Goal: Information Seeking & Learning: Learn about a topic

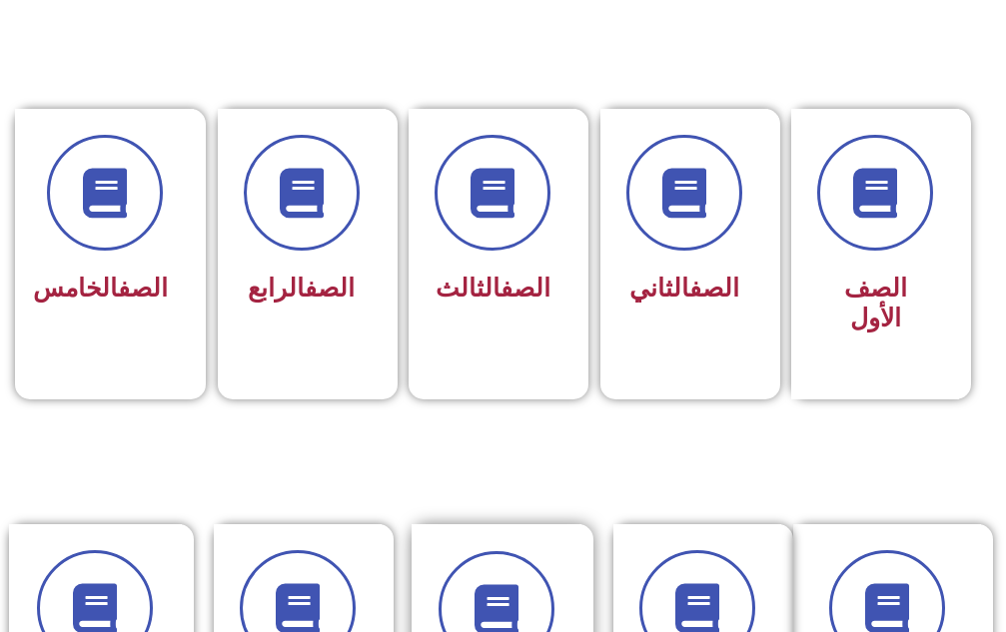
scroll to position [699, 0]
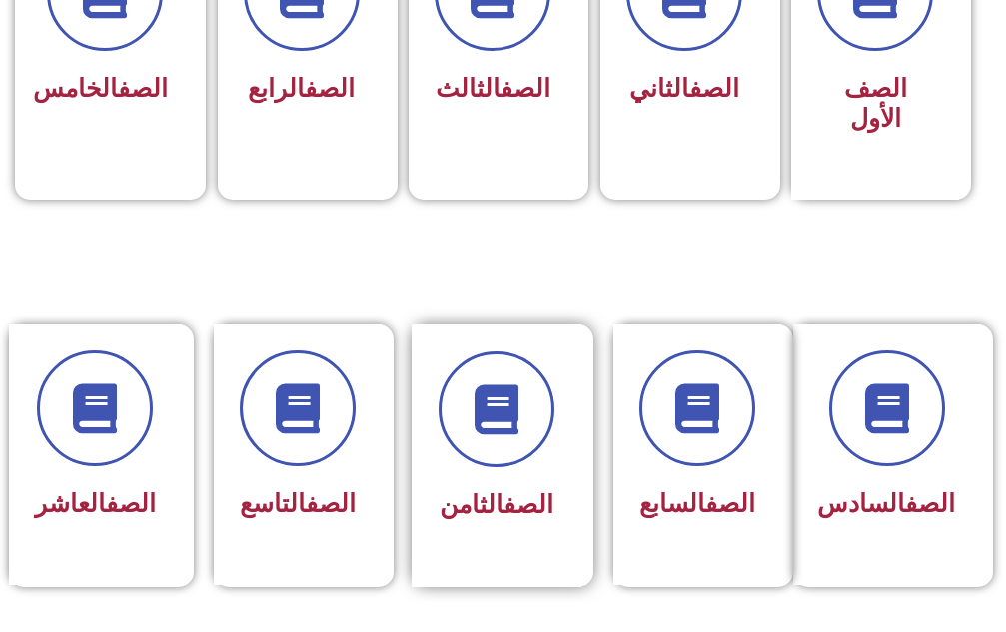
click at [517, 479] on div "الصف الثامن" at bounding box center [496, 441] width 116 height 179
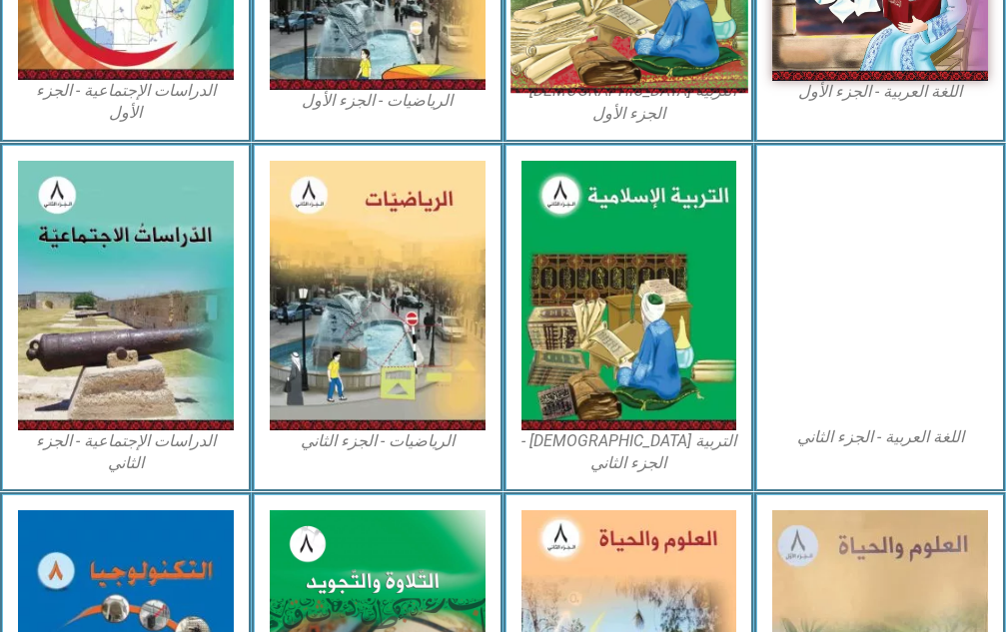
scroll to position [999, 0]
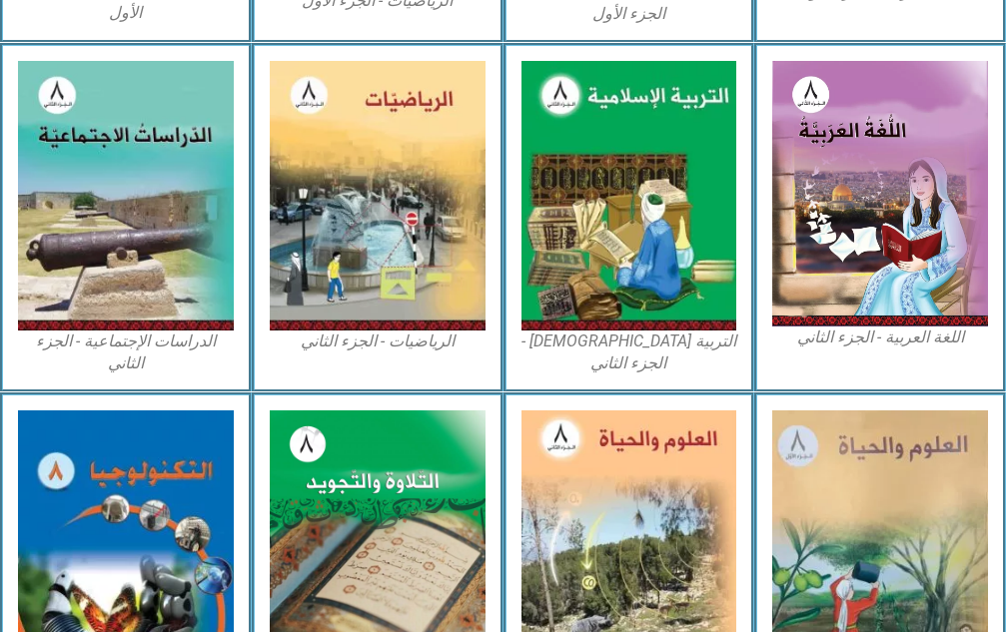
click at [752, 396] on div "العلوم والحياة - الجزء الثاني" at bounding box center [629, 568] width 252 height 350
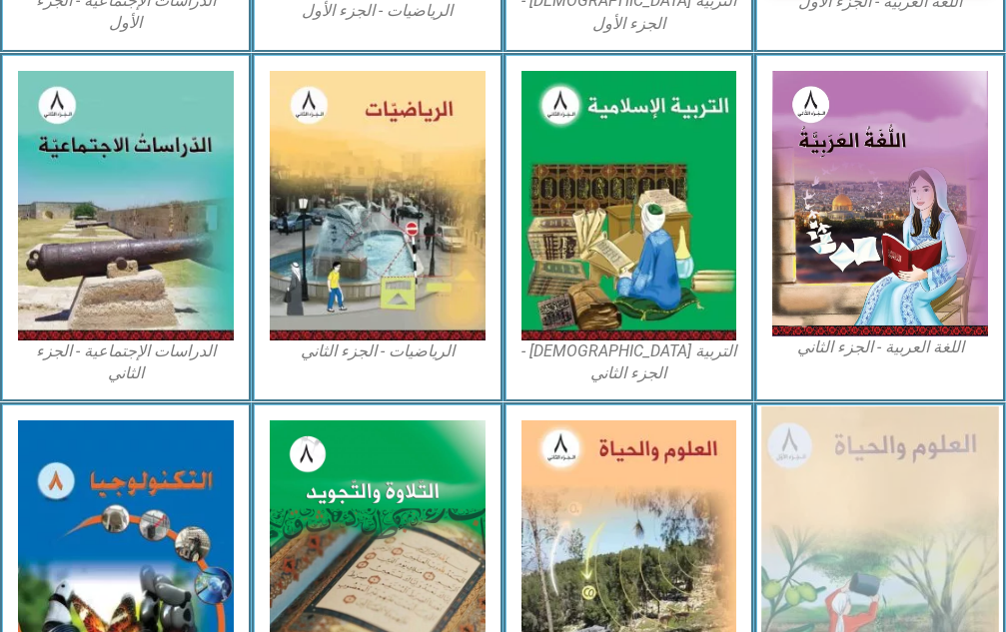
click at [819, 526] on img at bounding box center [879, 560] width 237 height 307
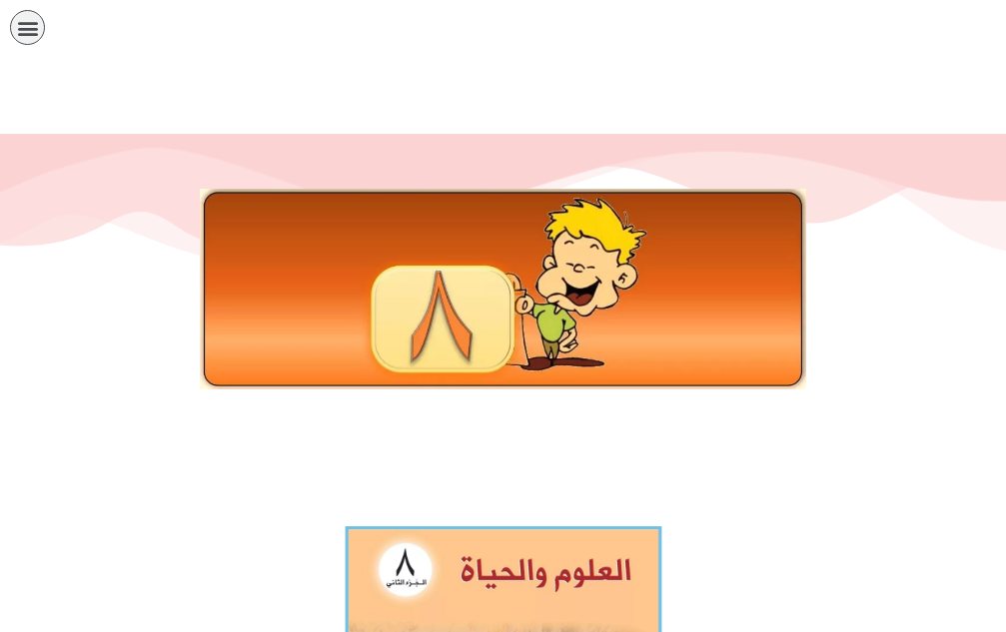
scroll to position [200, 0]
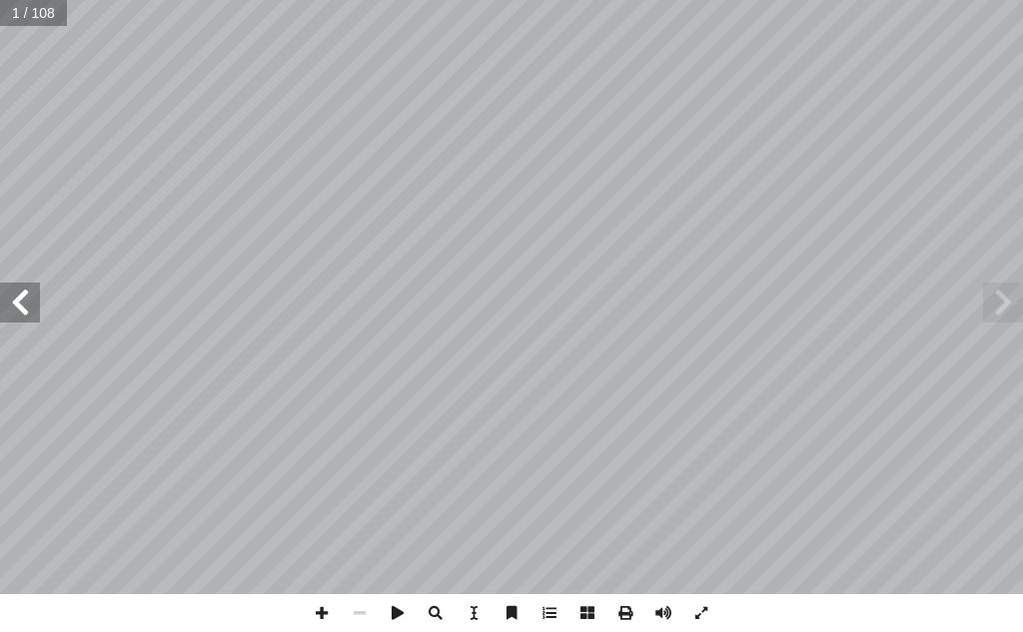
click at [19, 306] on span at bounding box center [20, 303] width 40 height 40
click at [323, 609] on span at bounding box center [322, 613] width 38 height 38
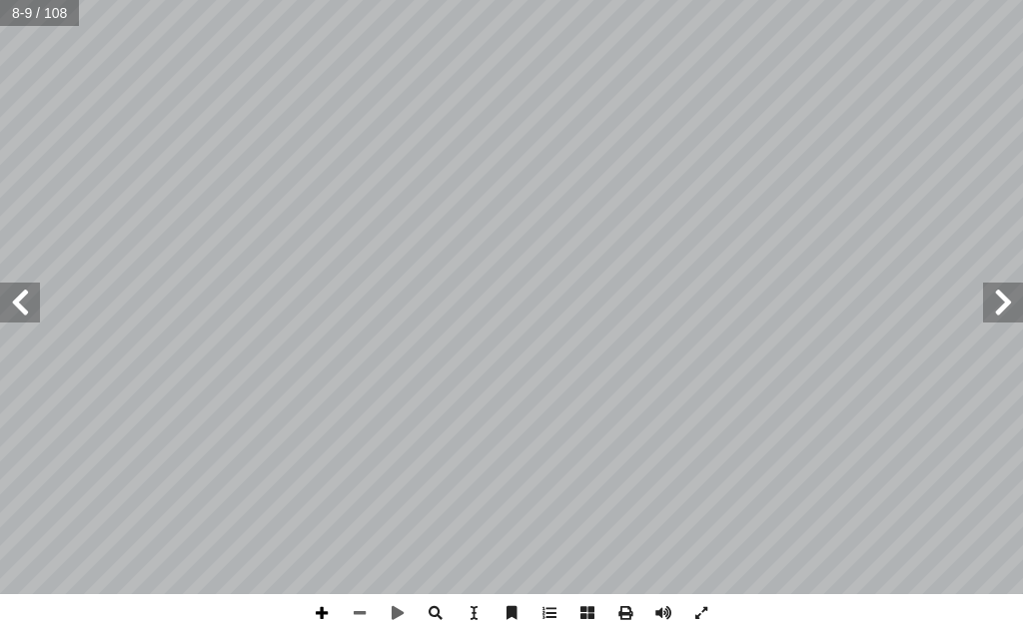
click at [318, 614] on span at bounding box center [322, 613] width 38 height 38
click at [355, 613] on span at bounding box center [360, 613] width 38 height 38
click at [323, 604] on span at bounding box center [322, 613] width 38 height 38
